Goal: Task Accomplishment & Management: Manage account settings

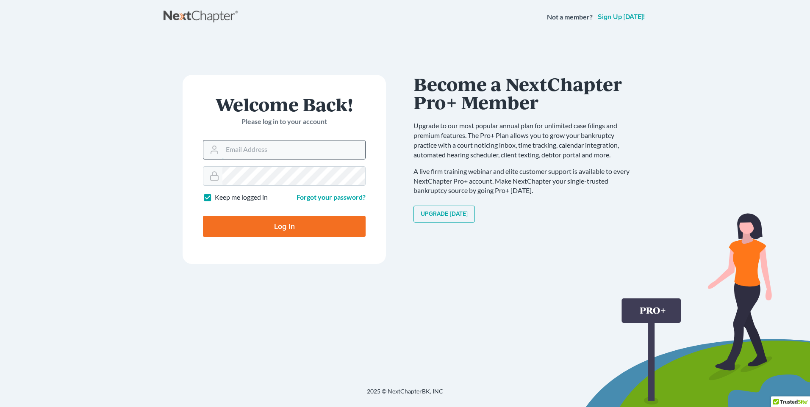
click at [258, 151] on input "Email Address" at bounding box center [293, 150] width 143 height 19
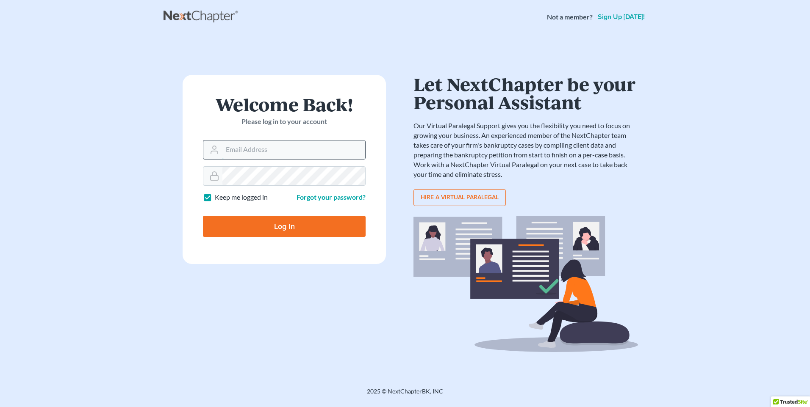
type input "[EMAIL_ADDRESS][DOMAIN_NAME]"
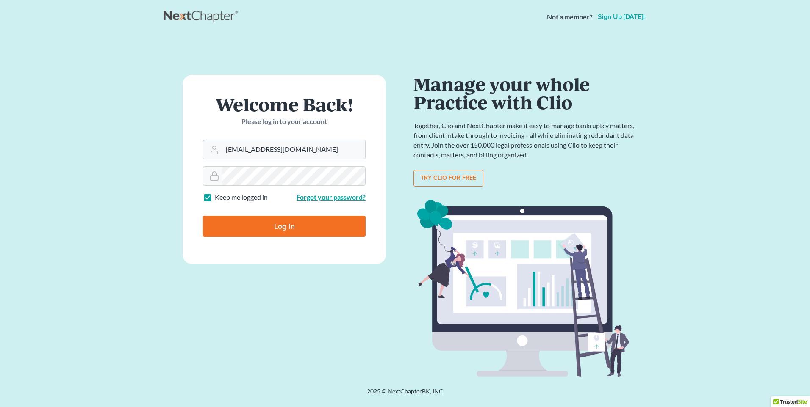
click at [309, 196] on link "Forgot your password?" at bounding box center [330, 197] width 69 height 8
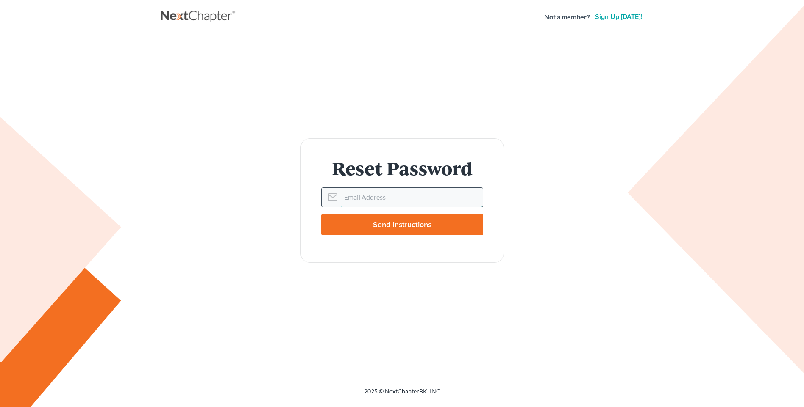
click at [350, 198] on input "Email Address" at bounding box center [412, 197] width 142 height 19
type input "[EMAIL_ADDRESS][DOMAIN_NAME]"
click at [397, 226] on input "Send Instructions" at bounding box center [402, 224] width 162 height 21
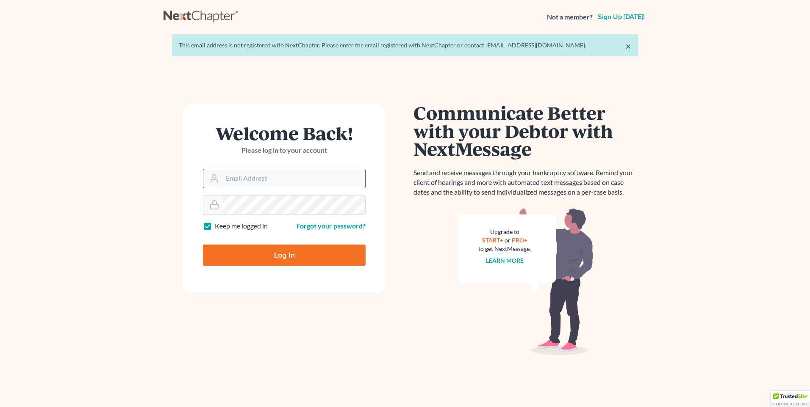
click at [249, 185] on input "Email Address" at bounding box center [293, 178] width 143 height 19
type input "[EMAIL_ADDRESS][DOMAIN_NAME]"
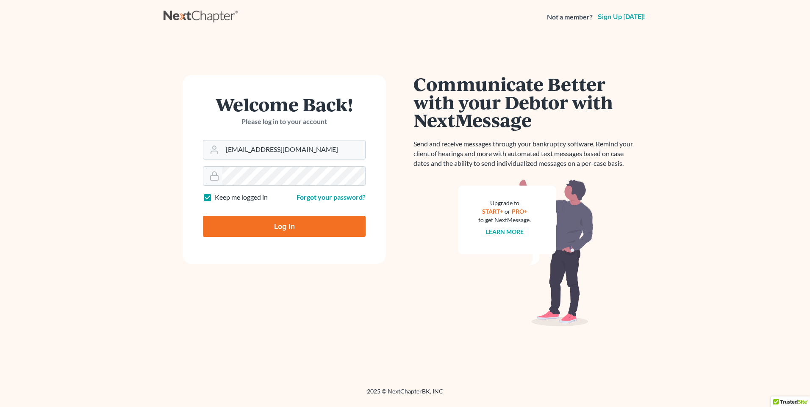
click at [283, 222] on input "Log In" at bounding box center [284, 226] width 163 height 21
type input "Thinking..."
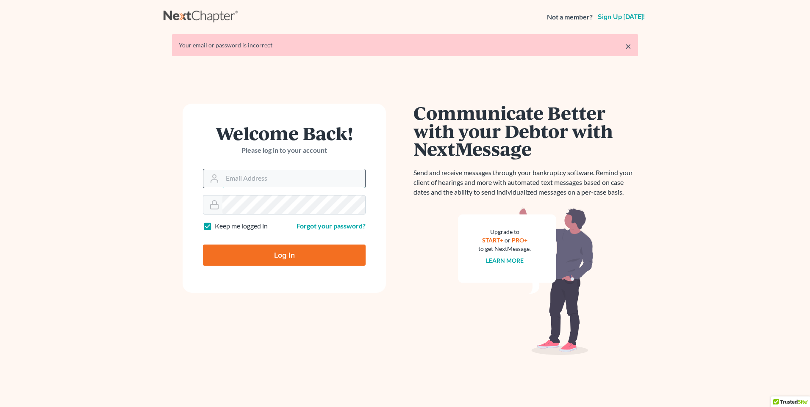
click at [263, 174] on input "Email Address" at bounding box center [293, 178] width 143 height 19
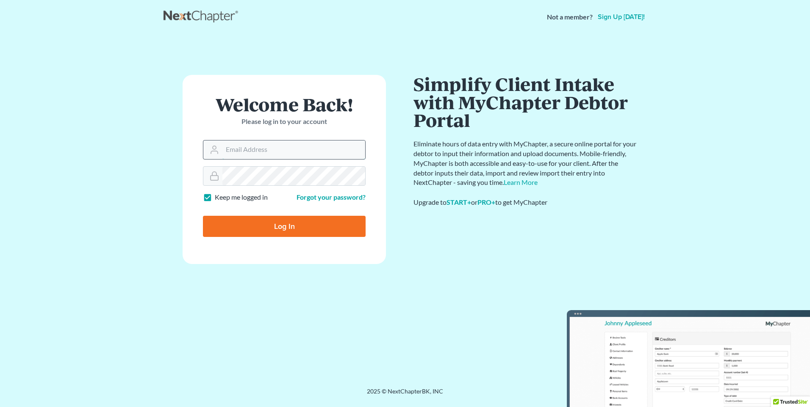
click at [246, 152] on input "Email Address" at bounding box center [293, 150] width 143 height 19
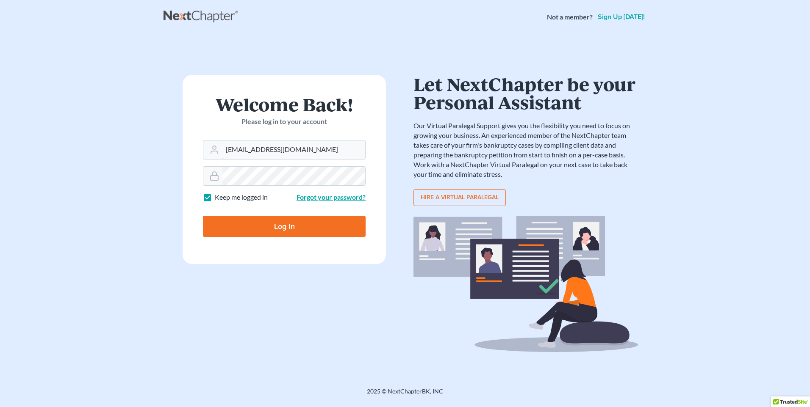
type input "[EMAIL_ADDRESS][DOMAIN_NAME]"
click at [306, 194] on link "Forgot your password?" at bounding box center [330, 197] width 69 height 8
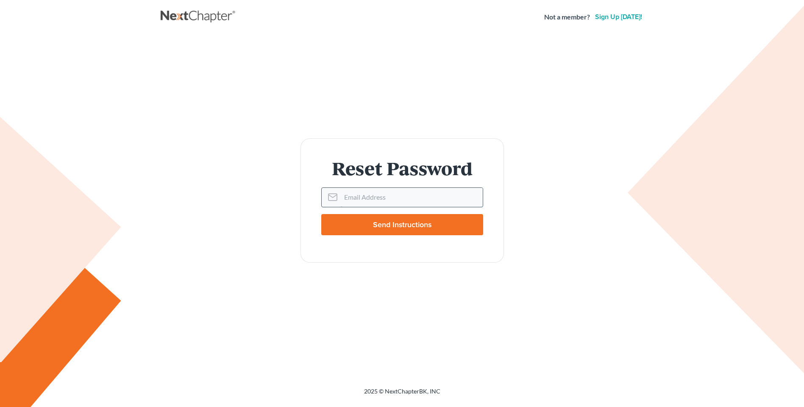
click at [363, 199] on input "Email Address" at bounding box center [412, 197] width 142 height 19
type input "[EMAIL_ADDRESS][DOMAIN_NAME]"
click at [408, 229] on input "Send Instructions" at bounding box center [402, 224] width 162 height 21
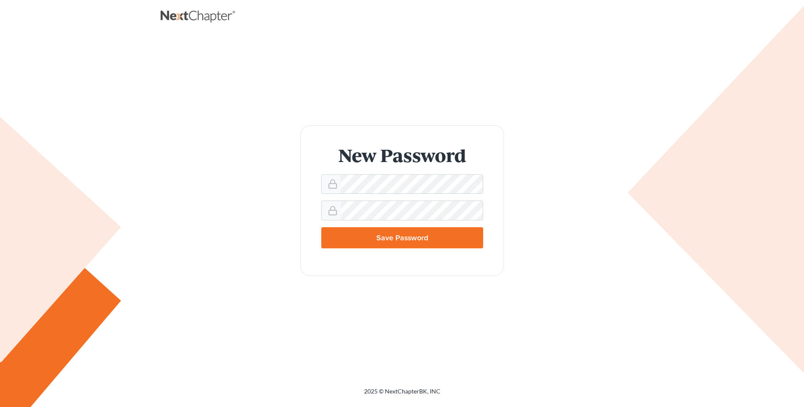
click at [387, 238] on input "Save Password" at bounding box center [402, 237] width 162 height 21
type input "Thinking..."
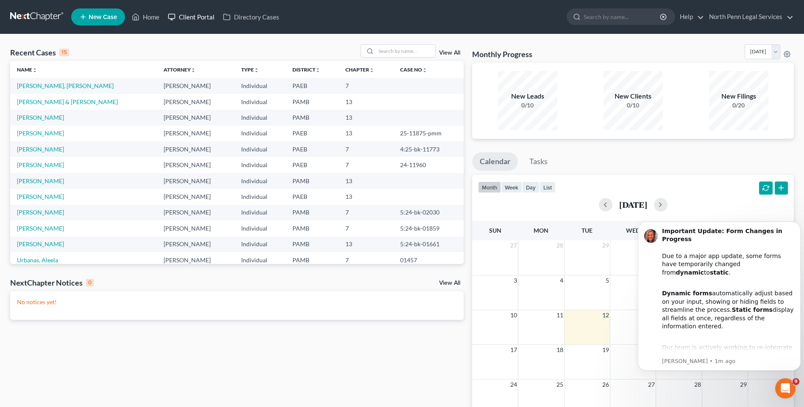
click at [183, 19] on link "Client Portal" at bounding box center [190, 16] width 55 height 15
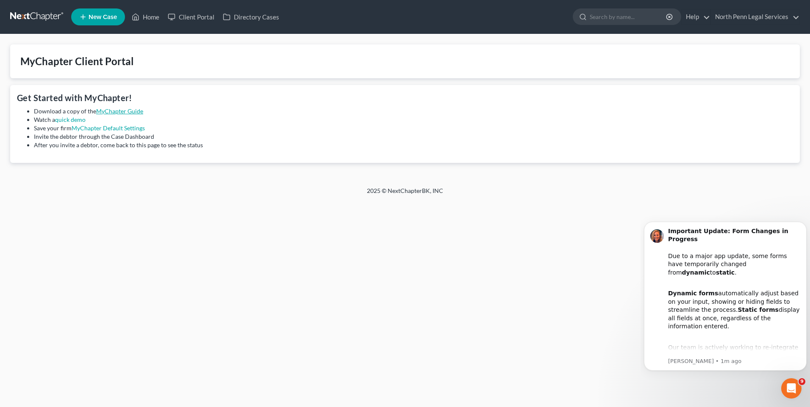
click at [128, 111] on link "MyChapter Guide" at bounding box center [119, 111] width 47 height 7
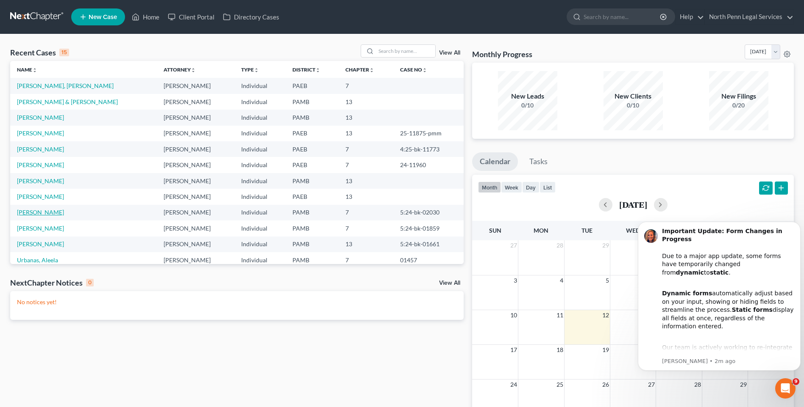
click at [43, 215] on link "[PERSON_NAME]" at bounding box center [40, 212] width 47 height 7
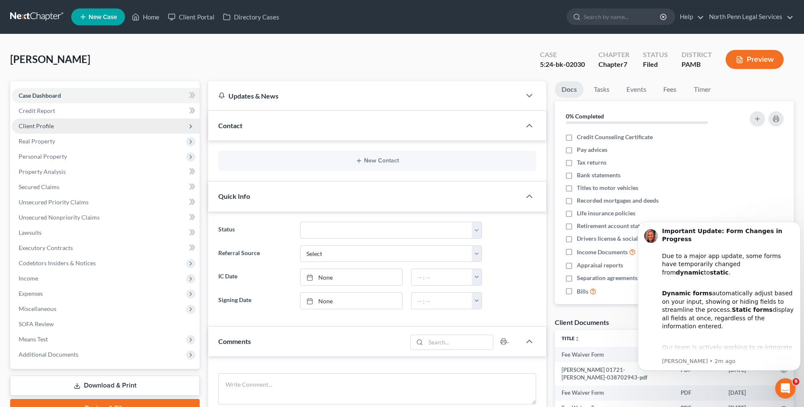
click at [52, 125] on span "Client Profile" at bounding box center [36, 125] width 35 height 7
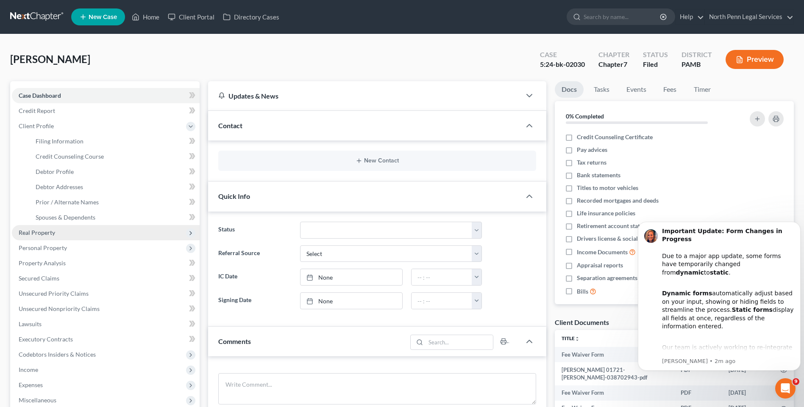
click at [44, 238] on span "Real Property" at bounding box center [106, 232] width 188 height 15
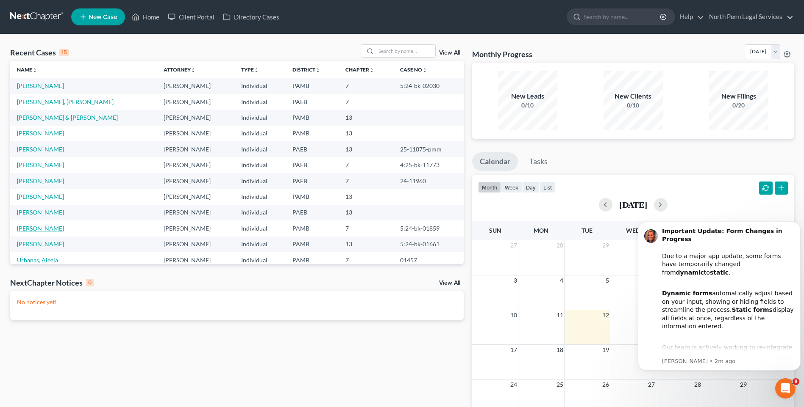
click at [34, 228] on link "[PERSON_NAME]" at bounding box center [40, 228] width 47 height 7
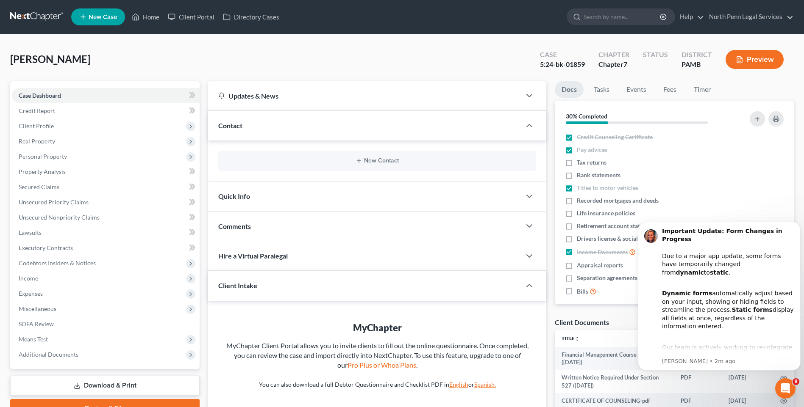
scroll to position [115, 0]
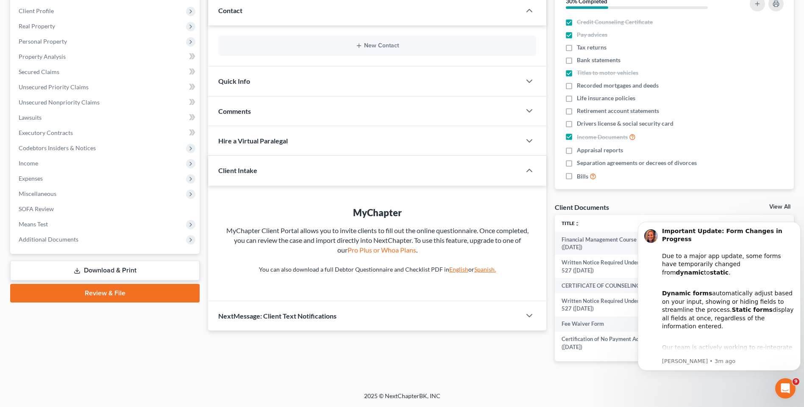
click at [528, 392] on div "2025 © NextChapterBK, INC" at bounding box center [402, 399] width 483 height 15
click at [639, 22] on span "Credit Counseling Certificate" at bounding box center [614, 22] width 76 height 8
click at [585, 22] on input "Credit Counseling Certificate" at bounding box center [583, 21] width 6 height 6
checkbox input "false"
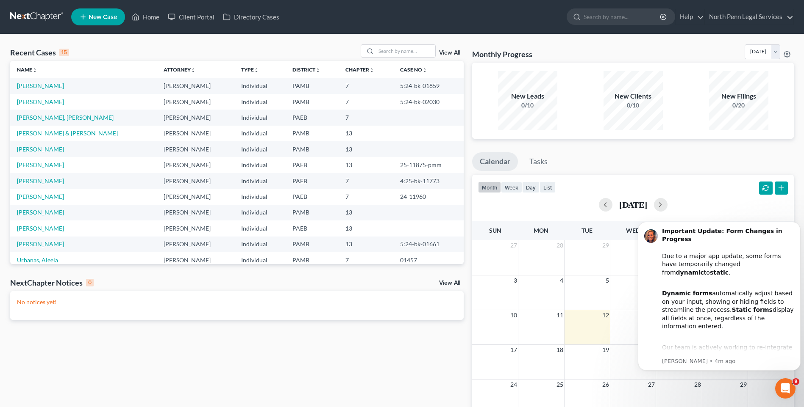
click at [107, 21] on link "New Case" at bounding box center [98, 16] width 54 height 17
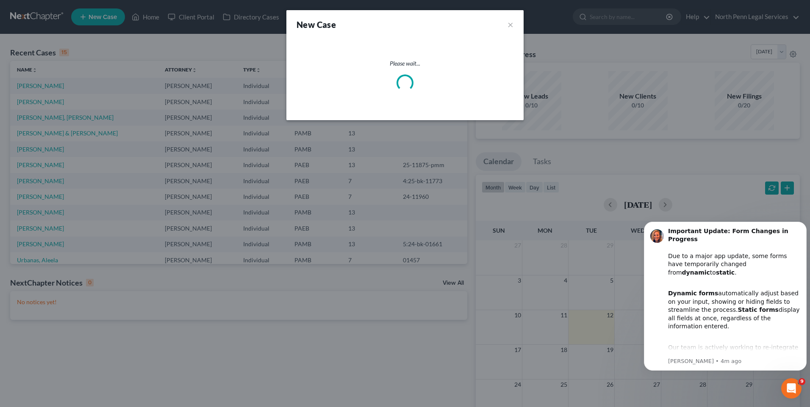
select select "68"
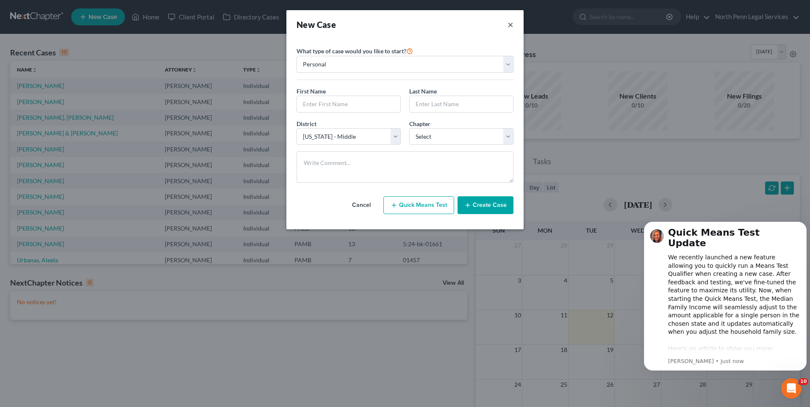
click at [512, 24] on button "×" at bounding box center [510, 25] width 6 height 12
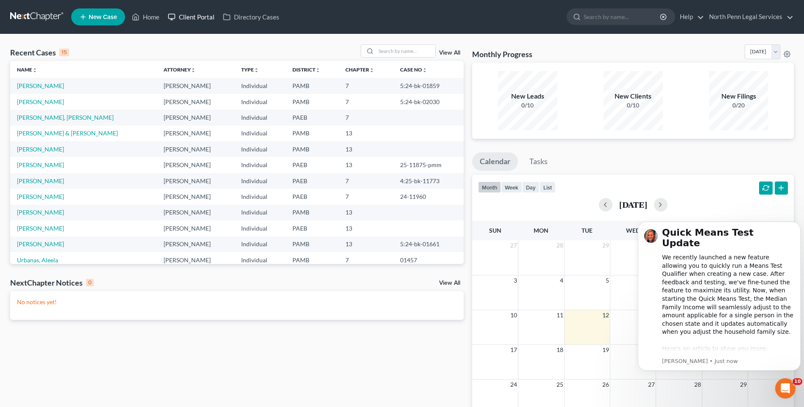
click at [184, 18] on link "Client Portal" at bounding box center [190, 16] width 55 height 15
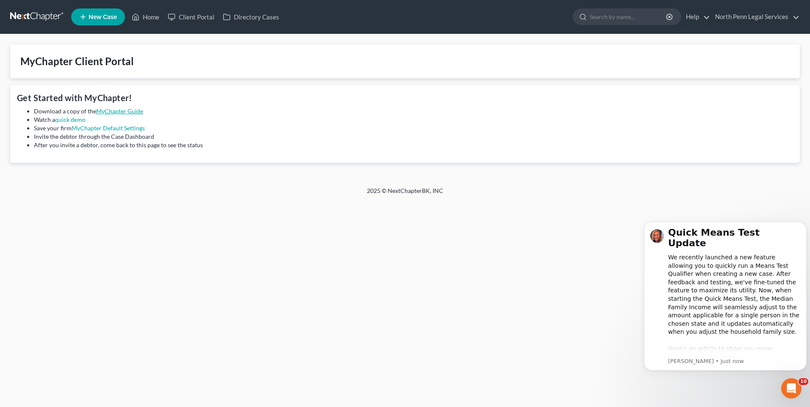
click at [136, 112] on link "MyChapter Guide" at bounding box center [119, 111] width 47 height 7
click at [794, 15] on link "North Penn Legal Services" at bounding box center [755, 16] width 89 height 15
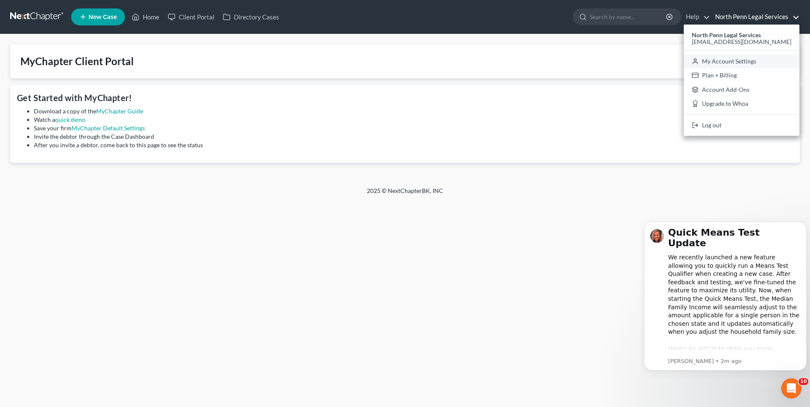
click at [742, 58] on link "My Account Settings" at bounding box center [742, 61] width 116 height 14
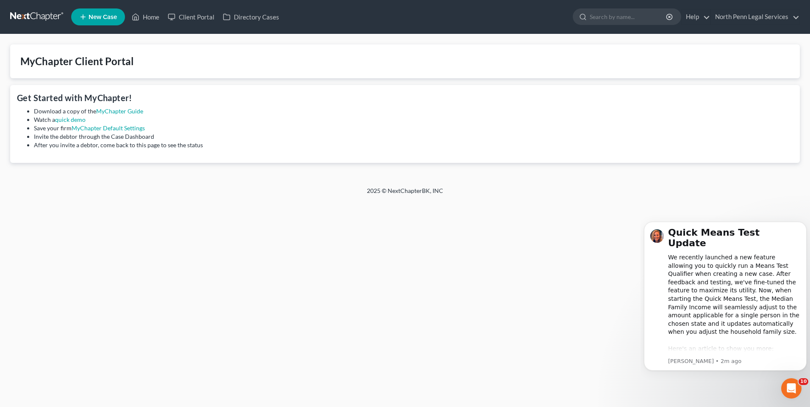
select select "68"
select select "24"
select select "39"
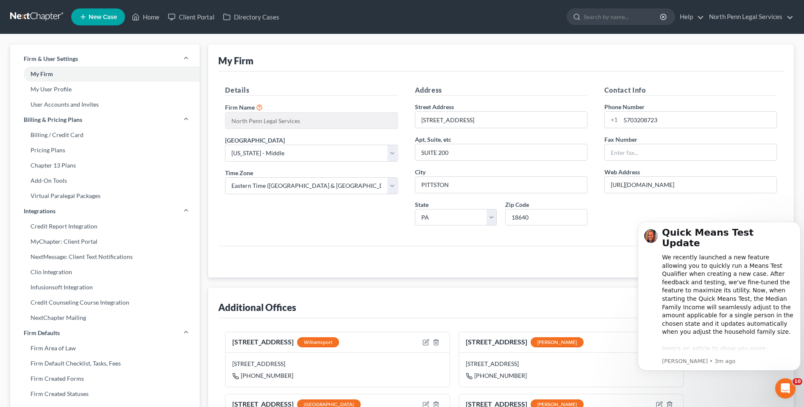
scroll to position [220, 0]
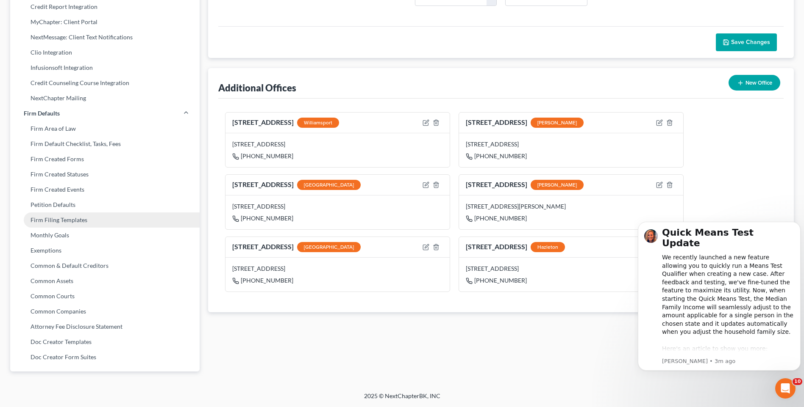
click at [82, 224] on link "Firm Filing Templates" at bounding box center [104, 220] width 189 height 15
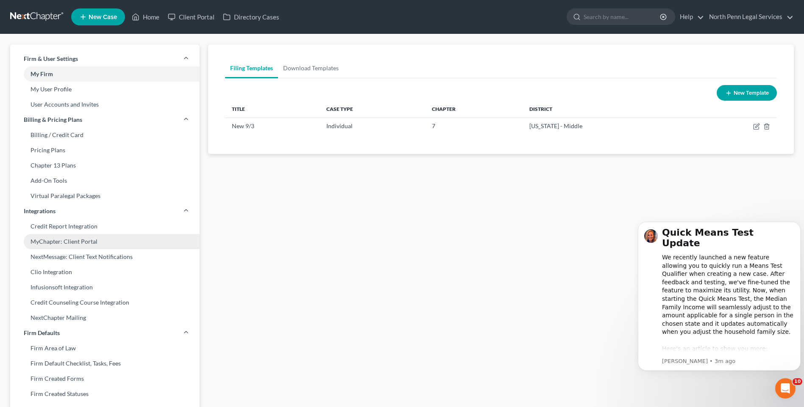
click at [90, 240] on link "MyChapter: Client Portal" at bounding box center [104, 241] width 189 height 15
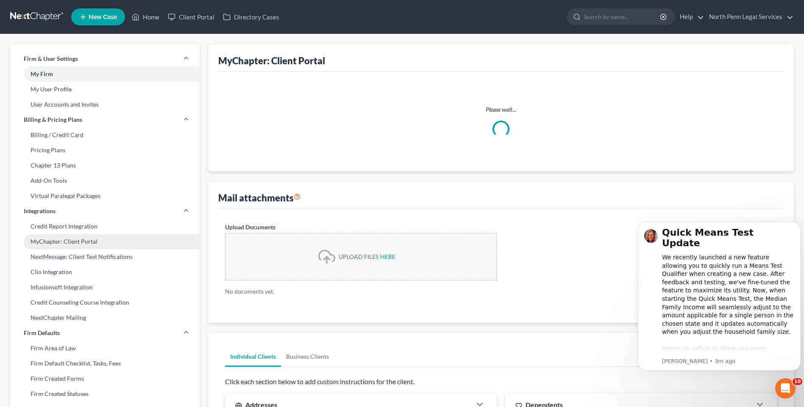
select select
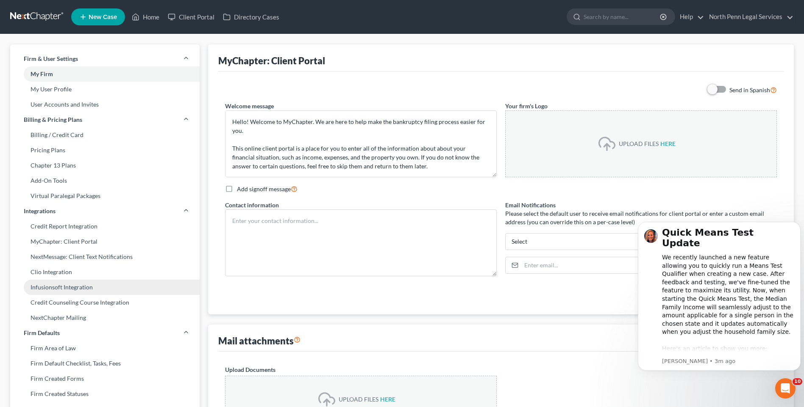
scroll to position [357, 0]
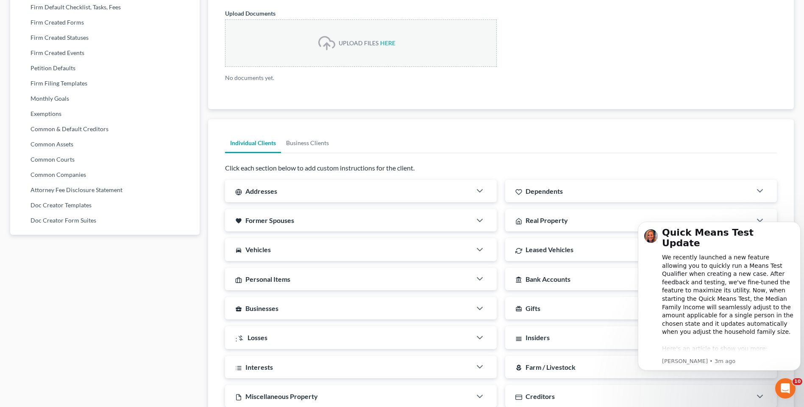
click at [253, 192] on span "Addresses" at bounding box center [261, 191] width 32 height 8
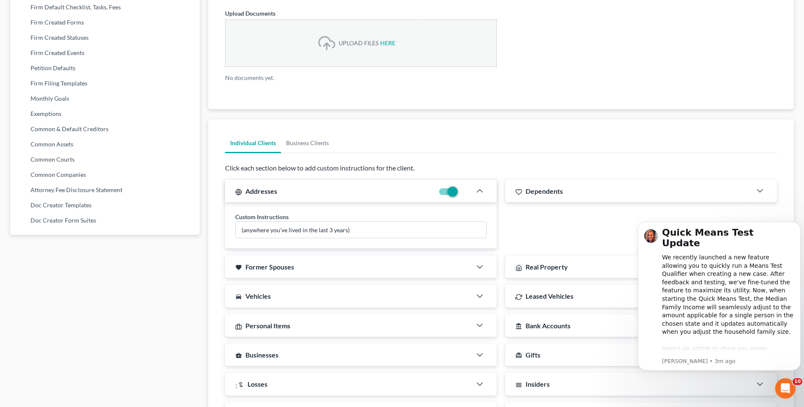
click at [273, 263] on span "Former Spouses" at bounding box center [269, 267] width 49 height 8
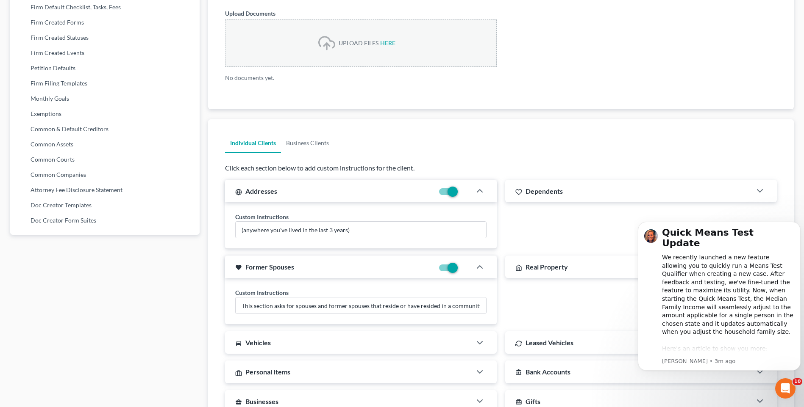
click at [243, 343] on div "directions_car Vehicles" at bounding box center [348, 343] width 246 height 22
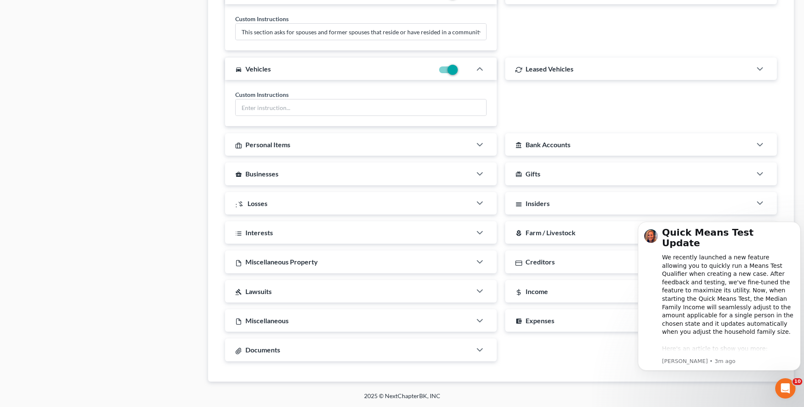
click at [267, 296] on div "gavel Lawsuits" at bounding box center [348, 291] width 246 height 22
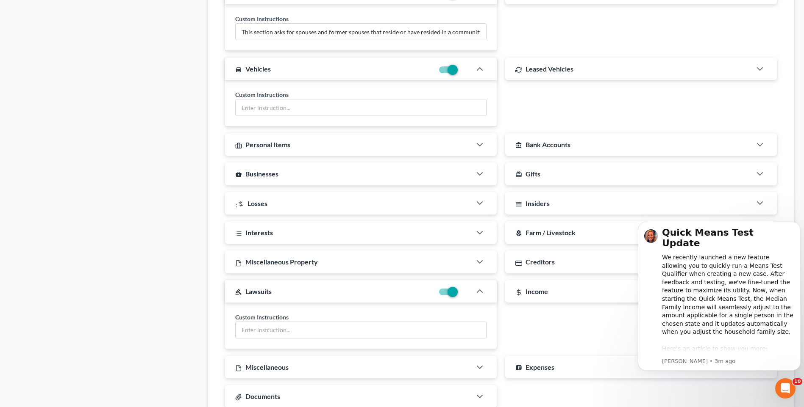
click at [259, 265] on span "Miscellaneous Property" at bounding box center [281, 262] width 72 height 8
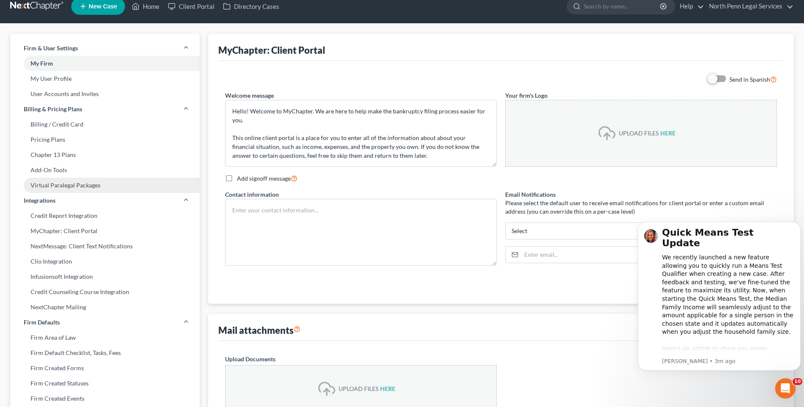
scroll to position [0, 0]
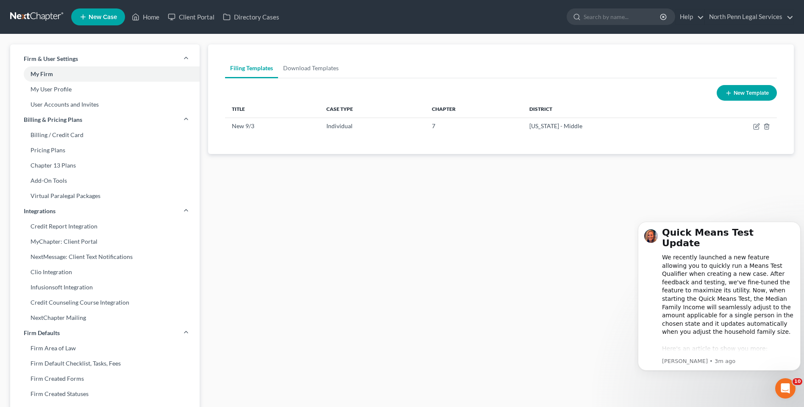
select select "68"
select select "24"
select select "39"
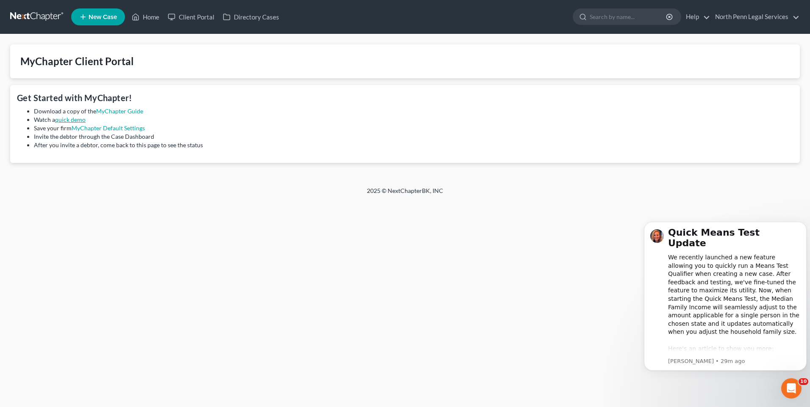
click at [72, 122] on link "quick demo" at bounding box center [70, 119] width 30 height 7
click at [246, 21] on link "Directory Cases" at bounding box center [251, 16] width 65 height 15
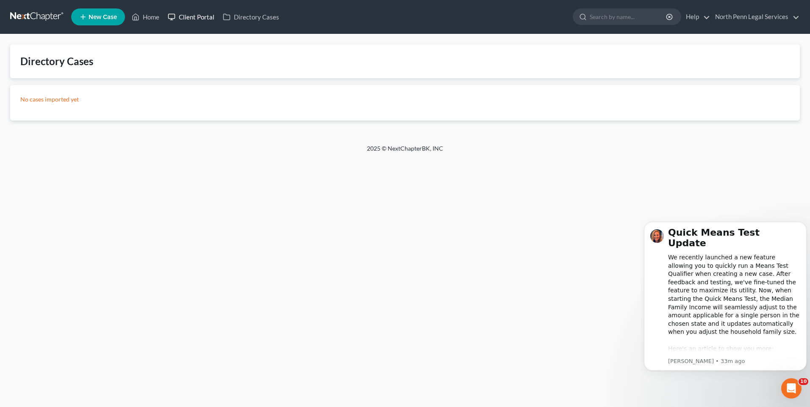
click at [202, 17] on link "Client Portal" at bounding box center [190, 16] width 55 height 15
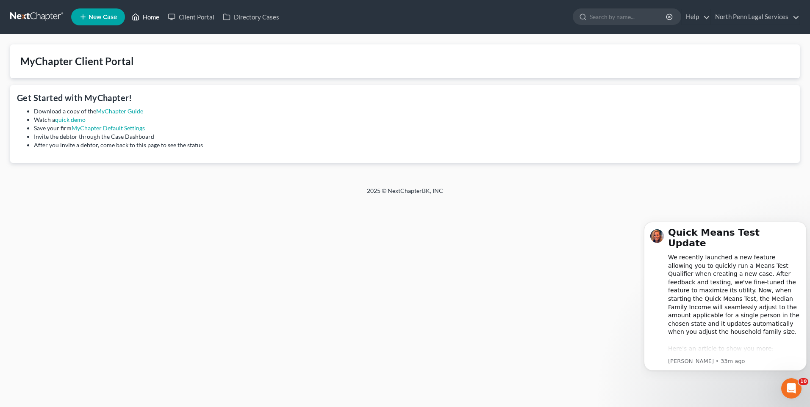
click at [157, 15] on link "Home" at bounding box center [145, 16] width 36 height 15
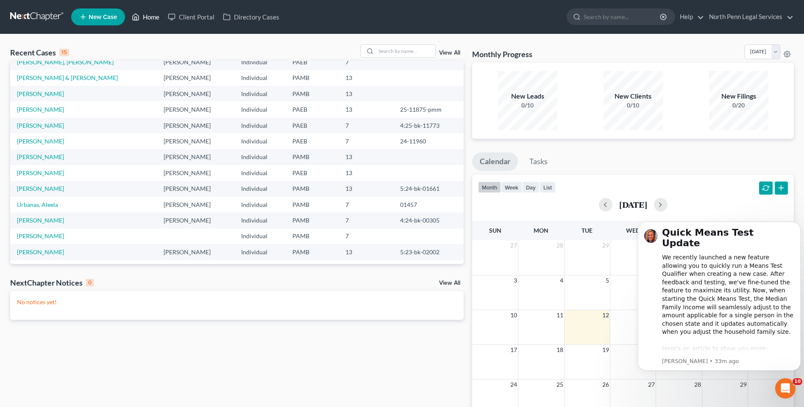
scroll to position [58, 0]
